Goal: Task Accomplishment & Management: Manage account settings

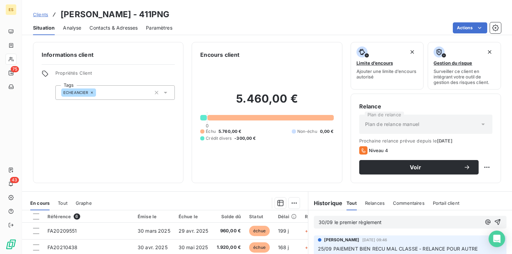
scroll to position [103, 0]
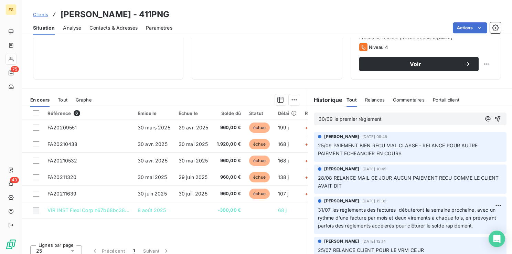
click at [388, 116] on p "30/09 le premier règlement" at bounding box center [400, 119] width 162 height 8
drag, startPoint x: 442, startPoint y: 119, endPoint x: 437, endPoint y: 119, distance: 4.8
click at [437, 119] on span "30/09 le premier règlement les premières semaines et" at bounding box center [381, 119] width 124 height 6
click at [445, 118] on p "30/09 le premier règlement les premières semaines et" at bounding box center [400, 119] width 162 height 8
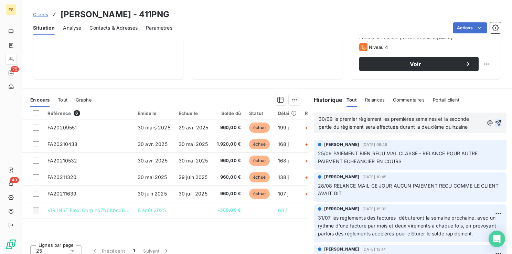
click at [496, 120] on icon "button" at bounding box center [499, 123] width 6 height 6
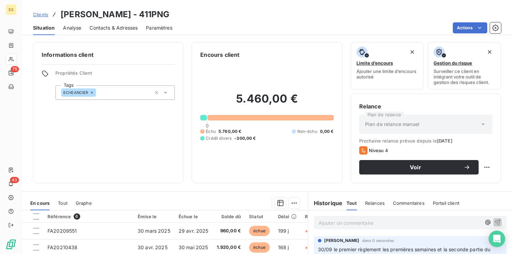
scroll to position [0, 0]
click at [484, 167] on html "ES 75 43 Clients PIERRE NGANKOUE - 411PNG Situation Analyse Contacts & Adresses…" at bounding box center [256, 127] width 512 height 254
click at [463, 183] on div "Replanifier cette action" at bounding box center [454, 182] width 62 height 11
select select "9"
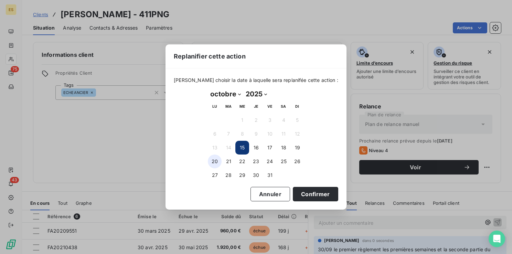
click at [213, 159] on button "20" at bounding box center [215, 162] width 14 height 14
click at [301, 195] on button "Confirmer" at bounding box center [315, 194] width 45 height 14
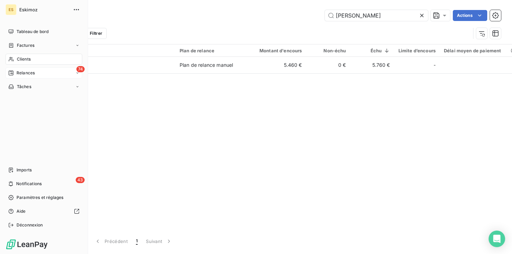
click at [17, 72] on span "Relances" at bounding box center [26, 73] width 18 height 6
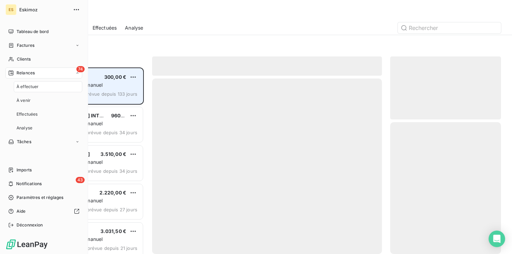
scroll to position [181, 105]
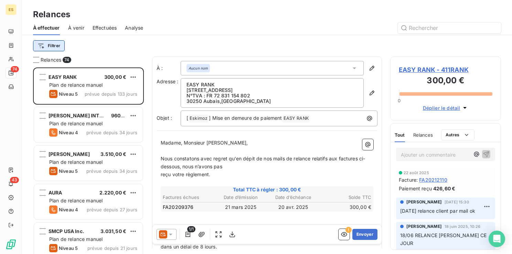
click at [58, 47] on html "ES 74 43 Relances À effectuer À venir Effectuées Analyse Filtrer Relances 74 EA…" at bounding box center [256, 127] width 512 height 254
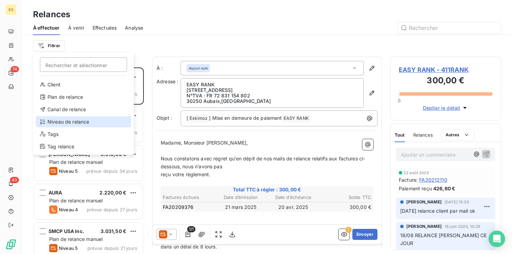
click at [66, 122] on div "Niveau de relance" at bounding box center [83, 121] width 95 height 11
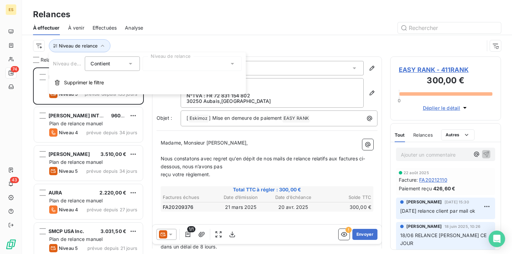
click at [192, 63] on div at bounding box center [192, 63] width 99 height 14
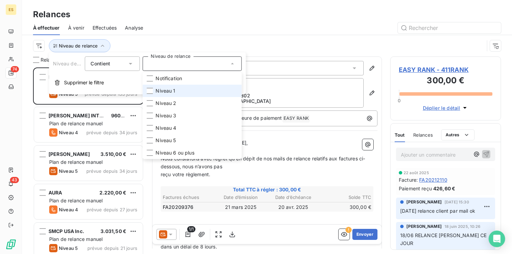
click at [170, 90] on span "Niveau 1" at bounding box center [166, 90] width 20 height 7
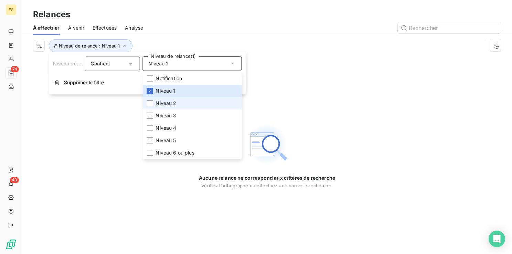
click at [164, 105] on span "Niveau 2" at bounding box center [166, 103] width 21 height 7
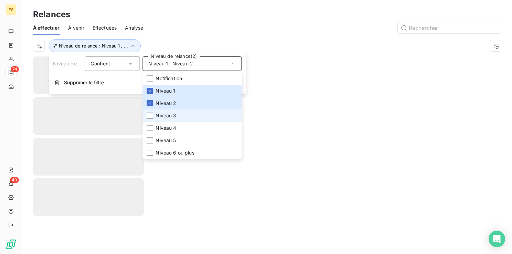
click at [162, 114] on span "Niveau 3" at bounding box center [166, 115] width 21 height 7
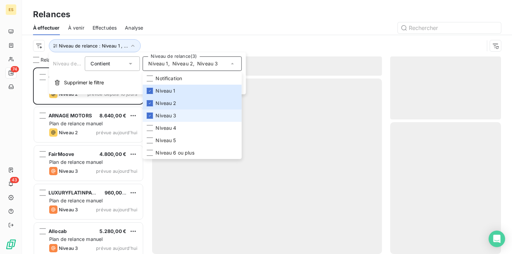
scroll to position [181, 105]
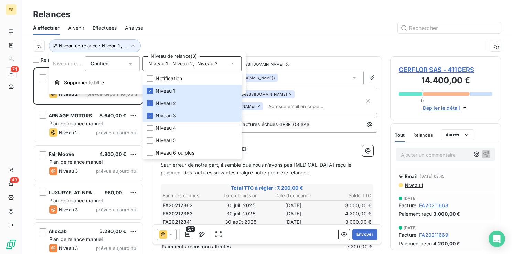
click at [213, 22] on div at bounding box center [326, 27] width 350 height 11
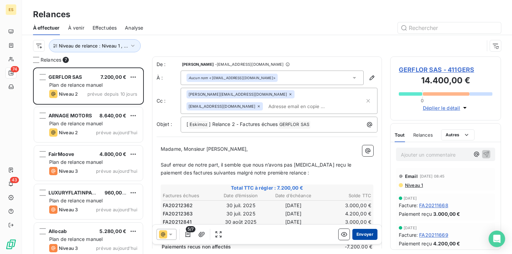
click at [361, 234] on button "Envoyer" at bounding box center [364, 234] width 25 height 11
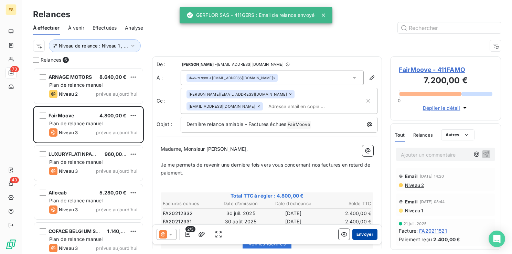
click at [363, 234] on button "Envoyer" at bounding box center [364, 234] width 25 height 11
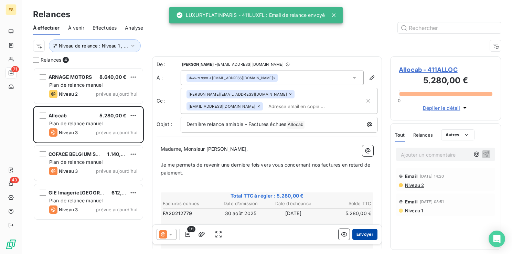
click at [359, 235] on button "Envoyer" at bounding box center [364, 234] width 25 height 11
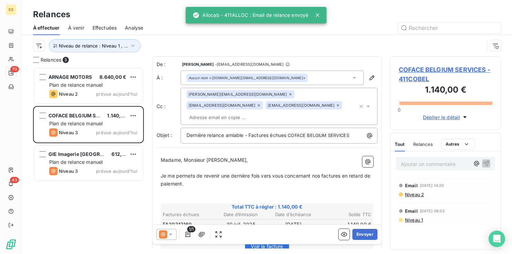
click at [359, 235] on button "Envoyer" at bounding box center [364, 234] width 25 height 11
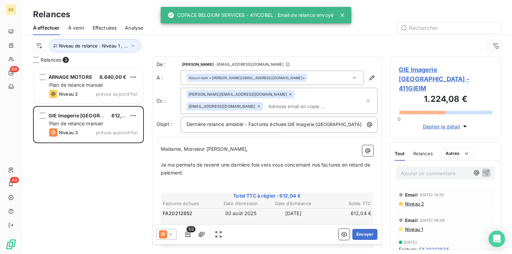
click at [361, 232] on button "Envoyer" at bounding box center [364, 234] width 25 height 11
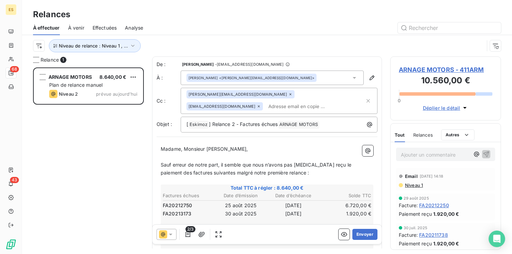
click at [361, 232] on button "Envoyer" at bounding box center [364, 234] width 25 height 11
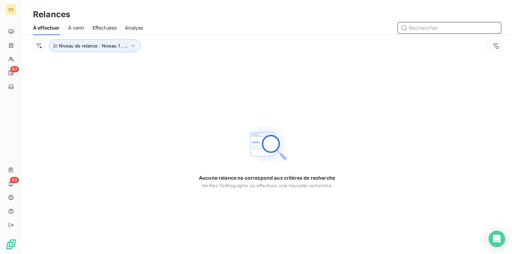
click at [417, 28] on input "text" at bounding box center [449, 27] width 103 height 11
paste input "411CHAUF"
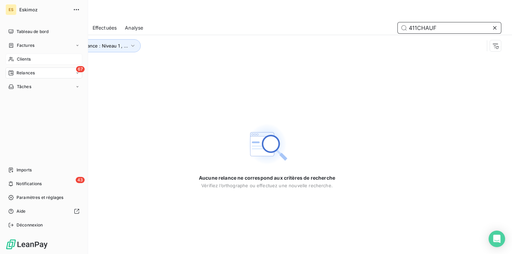
type input "411CHAUF"
click at [17, 59] on span "Clients" at bounding box center [24, 59] width 14 height 6
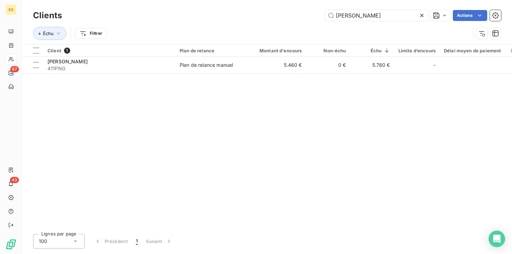
click at [421, 12] on icon at bounding box center [422, 15] width 7 height 7
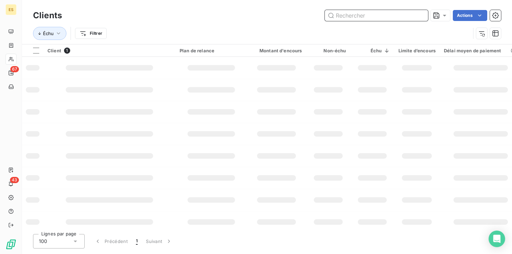
click at [370, 13] on input "text" at bounding box center [376, 15] width 103 height 11
paste input "411CHAUF"
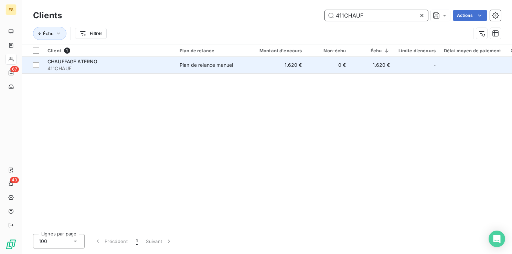
type input "411CHAUF"
click at [140, 70] on span "411CHAUF" at bounding box center [110, 68] width 124 height 7
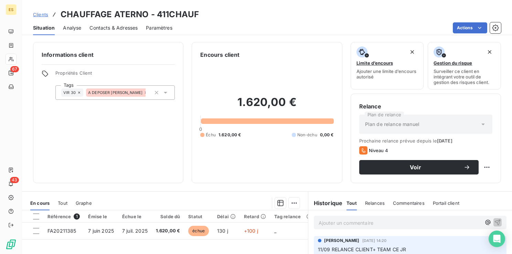
click at [144, 93] on icon at bounding box center [146, 93] width 4 height 4
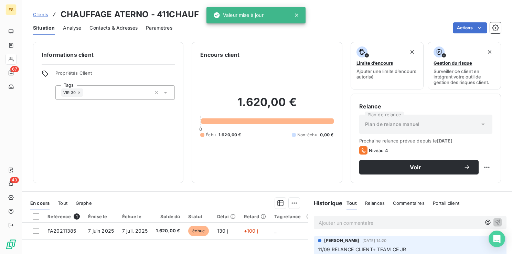
click at [229, 82] on div "1.620,00 € 0 Échu 1.620,00 € Non-échu 0,00 €" at bounding box center [266, 117] width 133 height 116
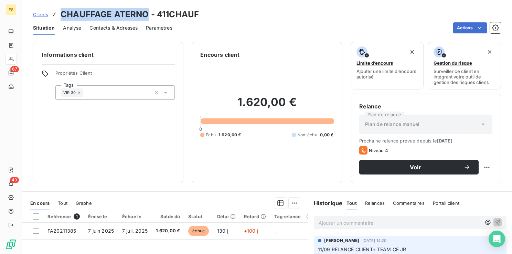
drag, startPoint x: 146, startPoint y: 13, endPoint x: 61, endPoint y: 9, distance: 85.8
click at [61, 9] on h3 "CHAUFFAGE ATERNO - 411CHAUF" at bounding box center [130, 14] width 138 height 12
copy h3 "CHAUFFAGE ATERNO"
click at [326, 219] on div "Ajouter un commentaire ﻿" at bounding box center [410, 222] width 193 height 13
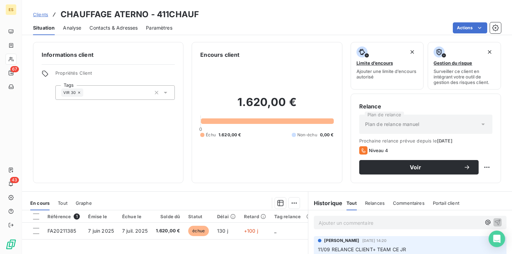
click at [326, 221] on p "Ajouter un commentaire ﻿" at bounding box center [400, 223] width 162 height 9
click at [481, 169] on html "ES 67 43 Clients CHAUFFAGE ATERNO - 411CHAUF Situation Analyse Contacts & Adres…" at bounding box center [256, 127] width 512 height 254
click at [452, 179] on div "Replanifier cette action" at bounding box center [454, 182] width 62 height 11
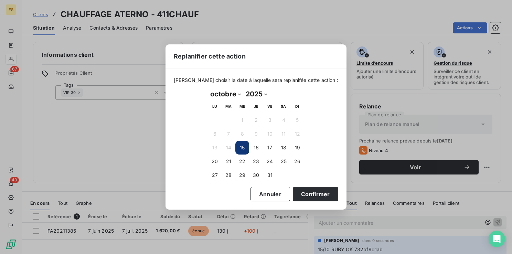
click at [238, 91] on select "janvier février mars avril mai juin juillet août septembre octobre novembre déc…" at bounding box center [225, 93] width 35 height 11
select select "10"
click at [208, 88] on select "janvier février mars avril mai juin juillet août septembre octobre novembre déc…" at bounding box center [225, 93] width 35 height 11
click at [300, 170] on button "30" at bounding box center [298, 175] width 14 height 14
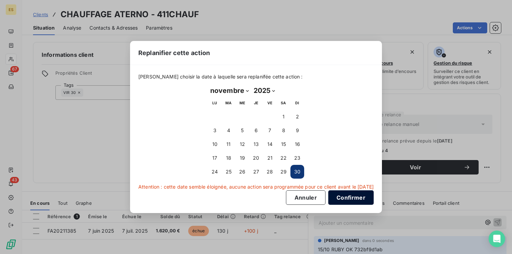
click at [344, 193] on button "Confirmer" at bounding box center [350, 197] width 45 height 14
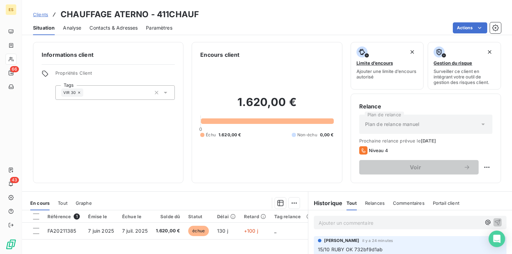
click at [43, 14] on span "Clients" at bounding box center [40, 15] width 15 height 6
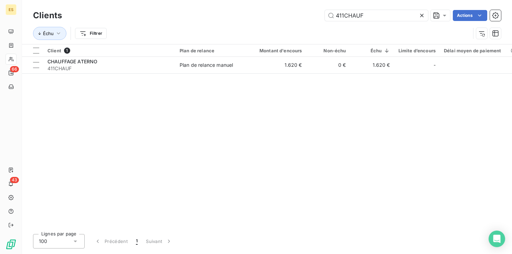
click at [421, 16] on icon at bounding box center [422, 15] width 7 height 7
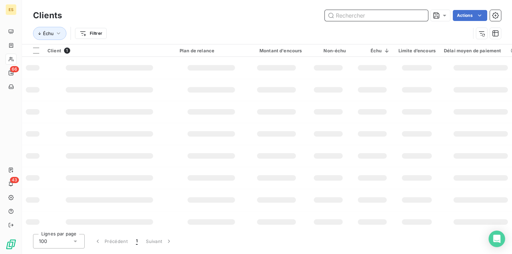
click at [329, 16] on input "text" at bounding box center [376, 15] width 103 height 11
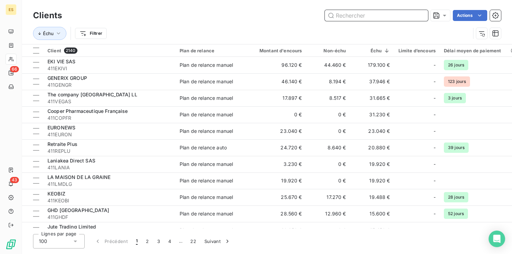
paste input "411GETF"
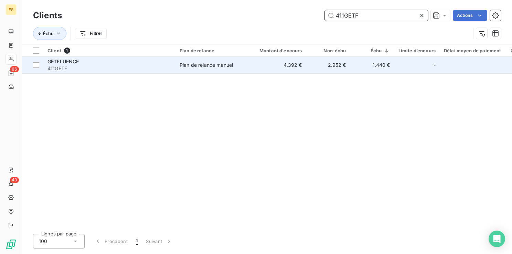
type input "411GETF"
click at [200, 69] on td "Plan de relance manuel" at bounding box center [212, 65] width 72 height 17
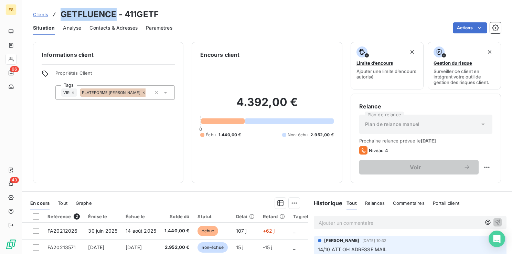
drag, startPoint x: 116, startPoint y: 13, endPoint x: 63, endPoint y: 13, distance: 52.7
click at [63, 13] on h3 "GETFLUENCE - 411GETF" at bounding box center [110, 14] width 98 height 12
copy h3 "GETFLUENCE"
click at [335, 223] on p "Ajouter un commentaire ﻿" at bounding box center [400, 223] width 162 height 9
click at [490, 244] on div "Open Intercom Messenger" at bounding box center [497, 239] width 18 height 18
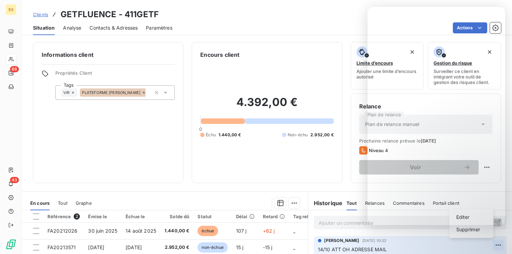
click at [484, 244] on html "ES 66 43 Clients GETFLUENCE - 411GETF Situation Analyse Contacts & Adresses Par…" at bounding box center [256, 127] width 512 height 254
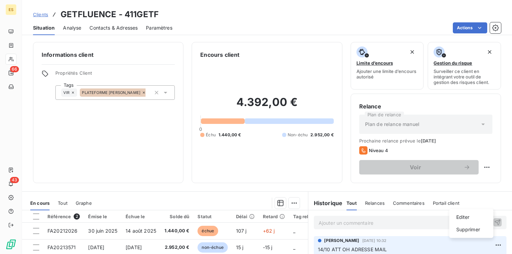
click at [485, 245] on html "ES 66 43 Clients GETFLUENCE - 411GETF Situation Analyse Contacts & Adresses Par…" at bounding box center [256, 127] width 512 height 254
click at [470, 229] on div "Supprimer" at bounding box center [471, 229] width 39 height 11
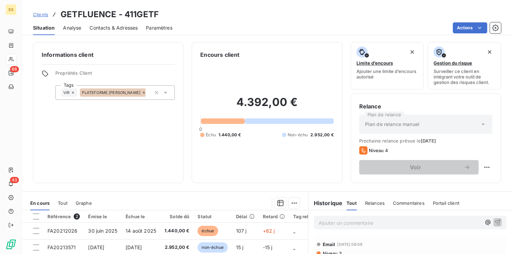
click at [332, 223] on p "Ajouter un commentaire ﻿" at bounding box center [400, 223] width 162 height 9
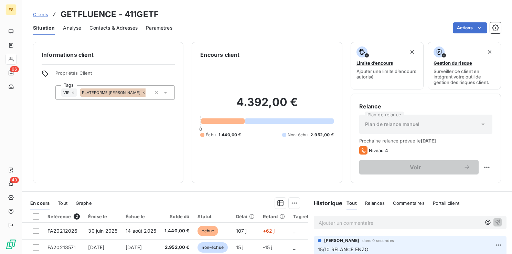
click at [42, 14] on span "Clients" at bounding box center [40, 15] width 15 height 6
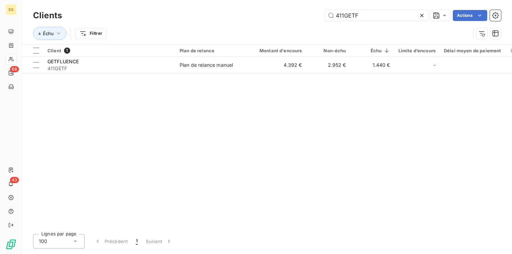
click at [421, 15] on icon at bounding box center [421, 15] width 3 height 3
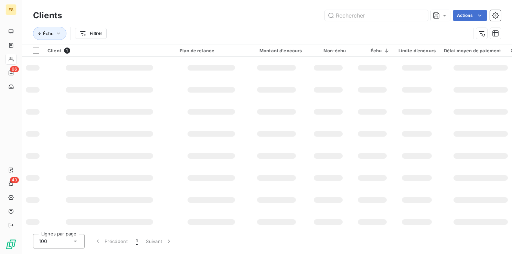
click at [385, 21] on div "Clients Actions" at bounding box center [267, 15] width 468 height 14
click at [381, 17] on input "text" at bounding box center [376, 15] width 103 height 11
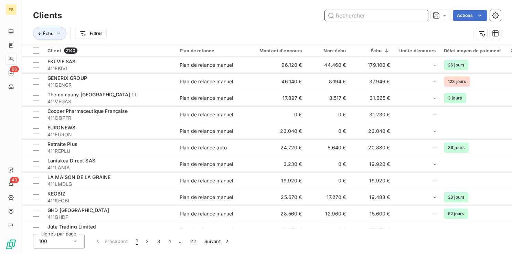
paste input "411PALLA"
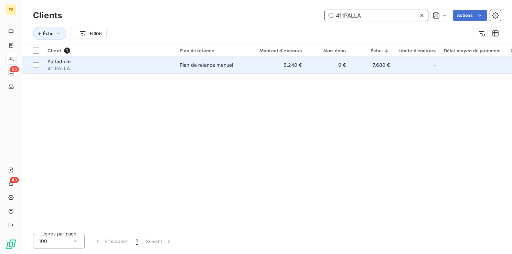
type input "411PALLA"
click at [173, 64] on td "Palladium 411PALLA" at bounding box center [109, 65] width 132 height 17
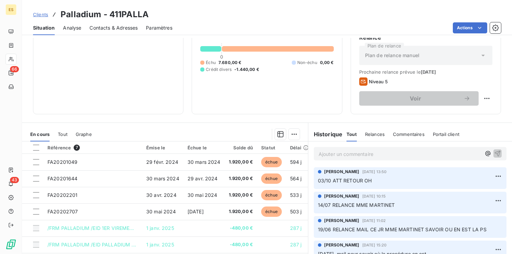
scroll to position [34, 0]
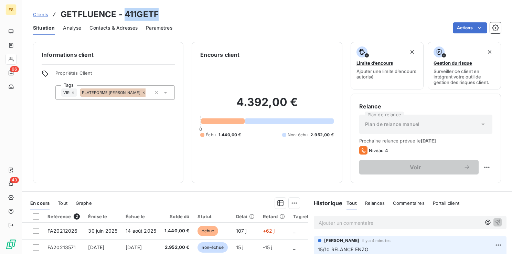
drag, startPoint x: 156, startPoint y: 12, endPoint x: 125, endPoint y: 14, distance: 30.7
click at [125, 14] on div "Clients GETFLUENCE - 411GETF" at bounding box center [267, 14] width 490 height 12
copy h3 "411GETF"
